Goal: Find contact information: Find contact information

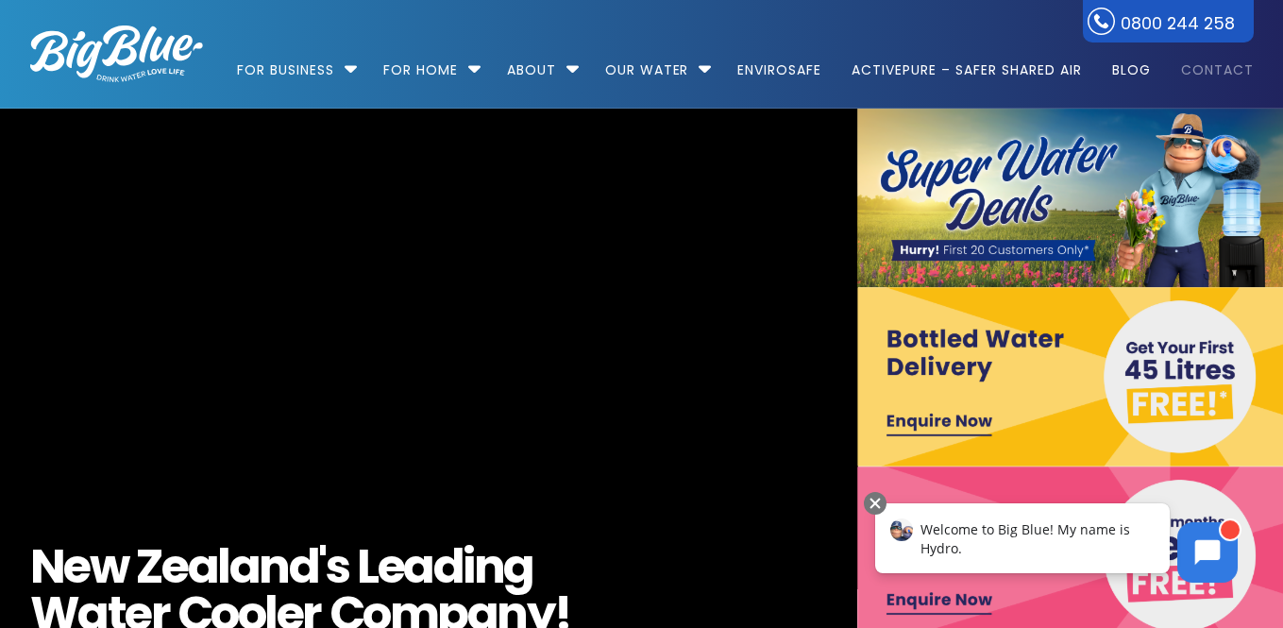
click at [1243, 73] on link "Contact" at bounding box center [1211, 61] width 86 height 122
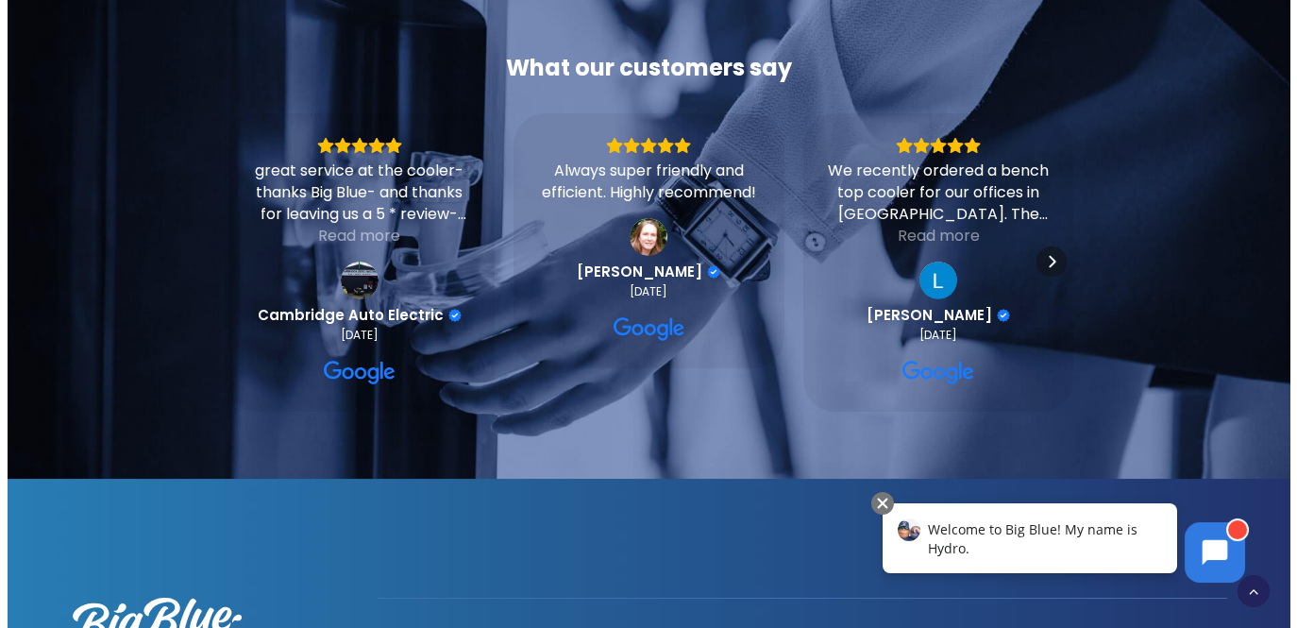
scroll to position [1416, 0]
